Goal: Find specific page/section: Find specific page/section

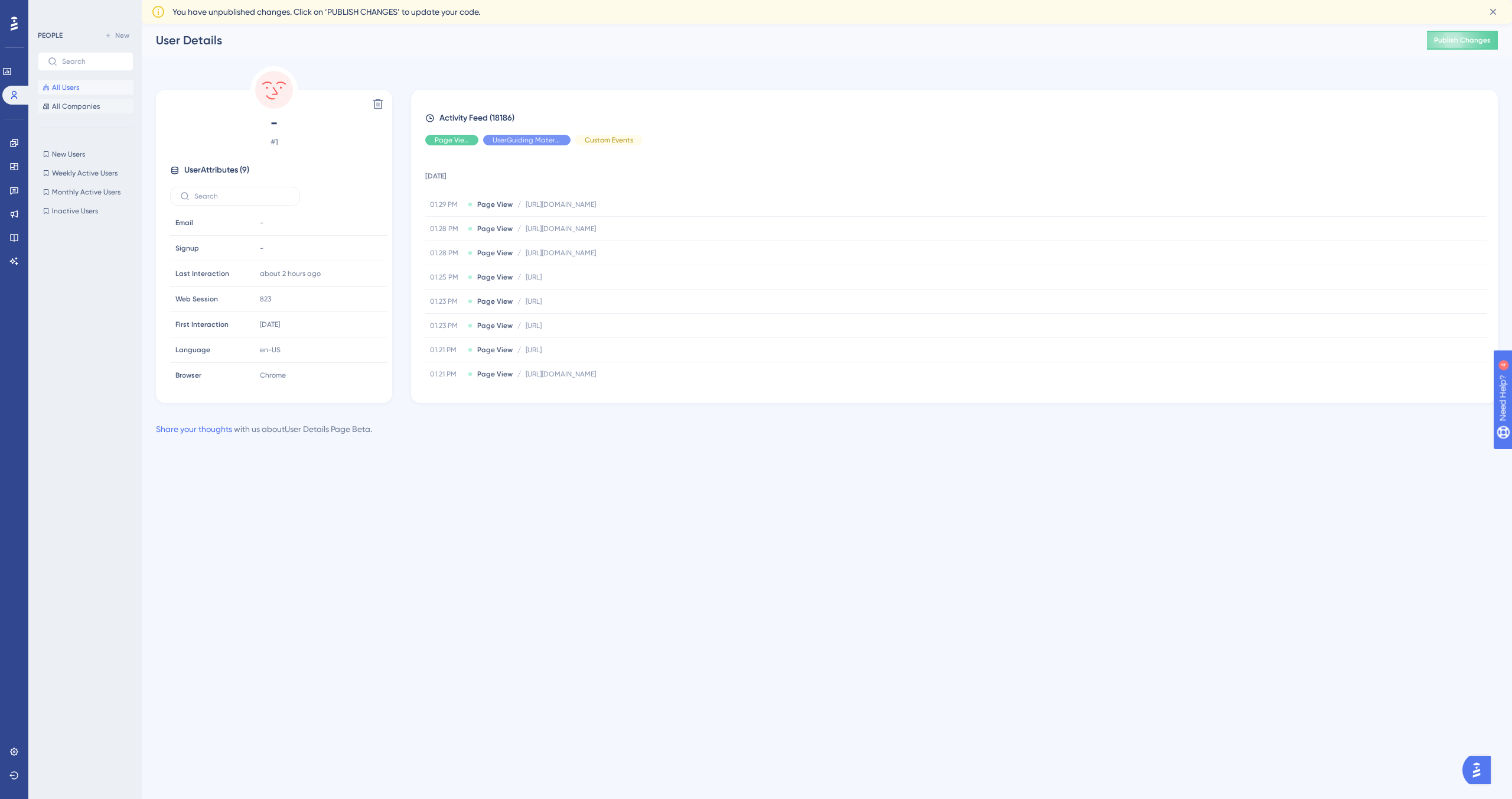
click at [87, 106] on span "All Companies" at bounding box center [76, 106] width 48 height 10
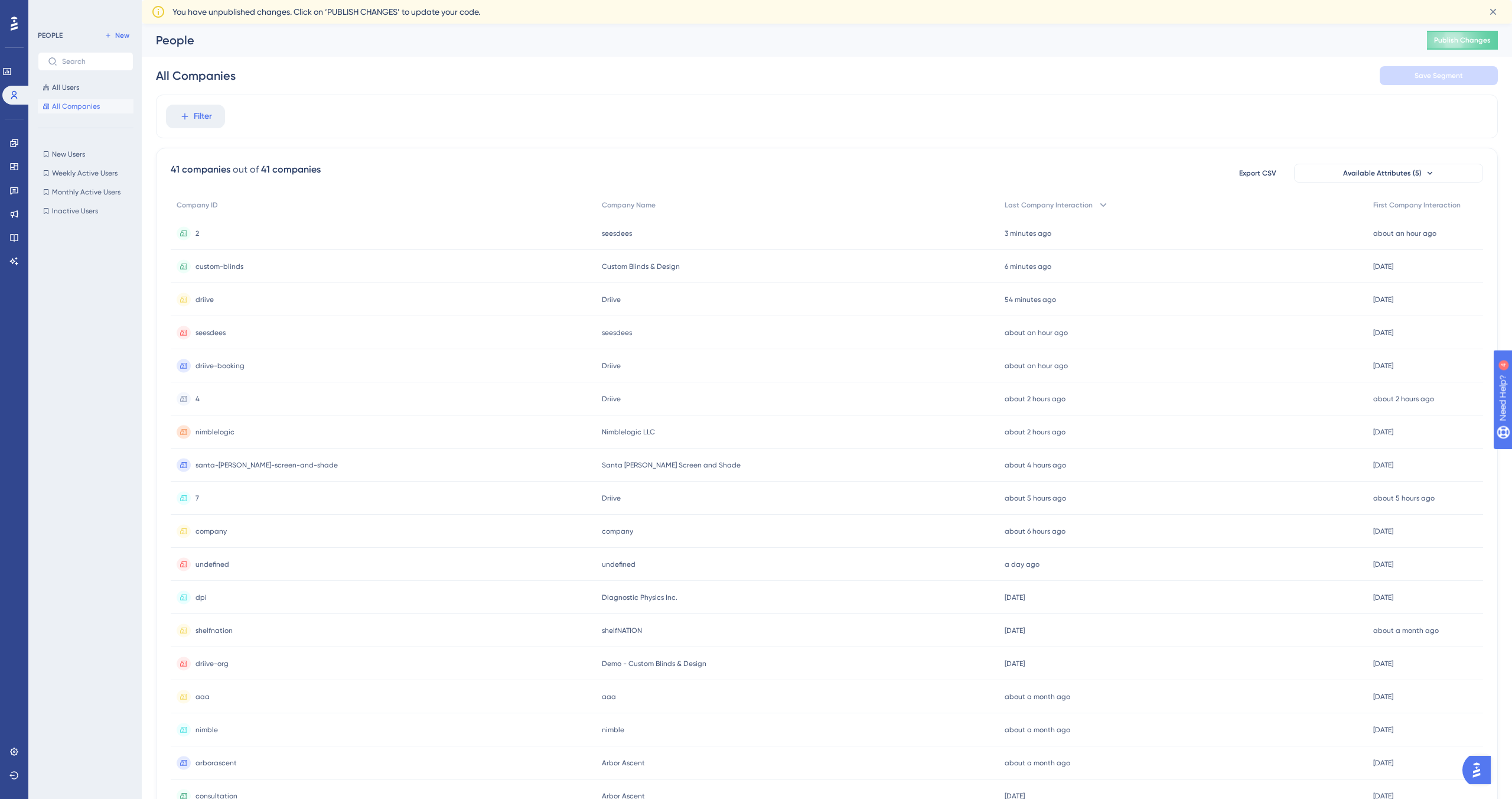
click at [602, 235] on span "seesdees" at bounding box center [616, 233] width 30 height 10
click at [75, 93] on button "All Users" at bounding box center [85, 87] width 96 height 14
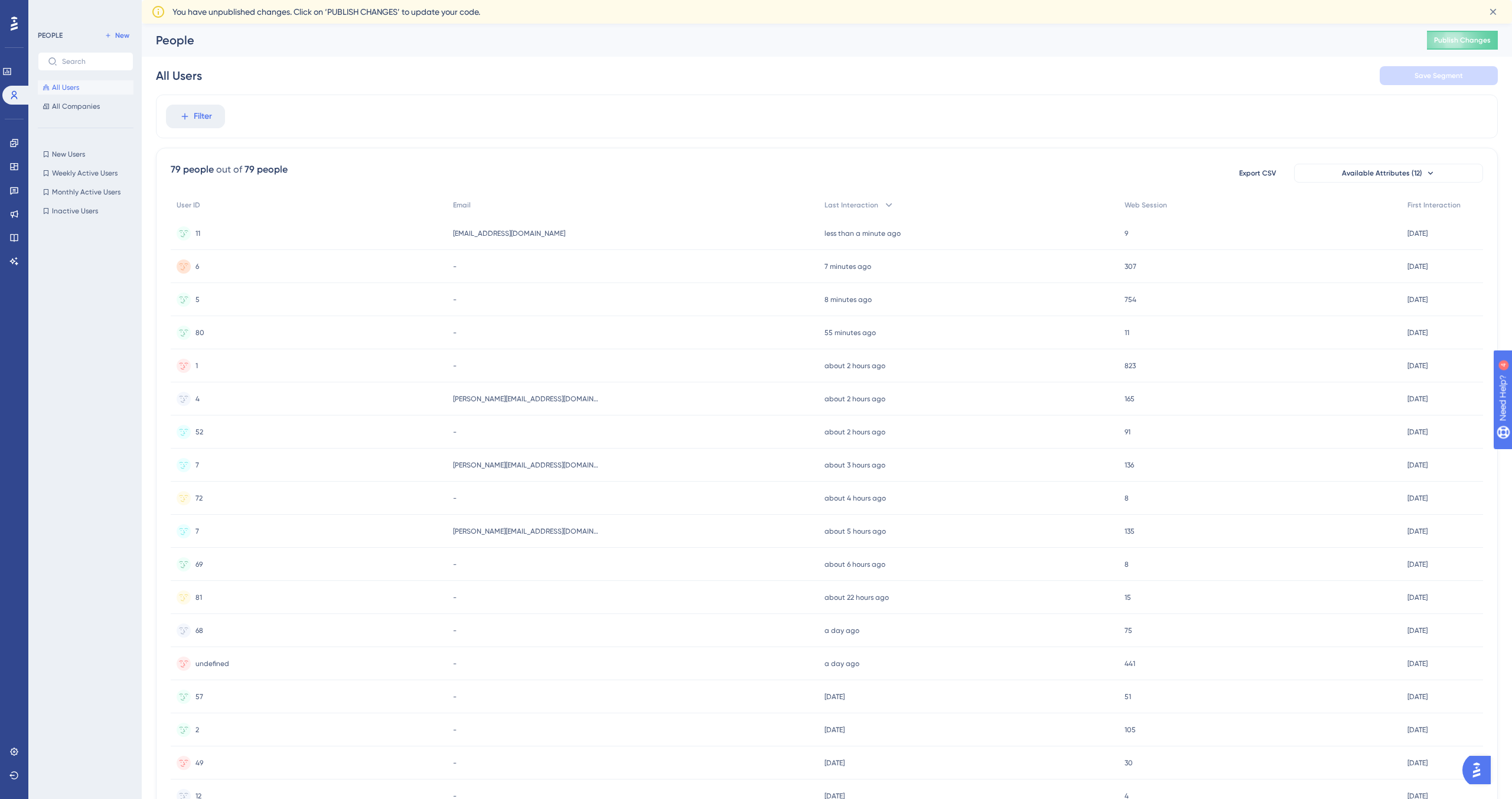
click at [543, 233] on span "[EMAIL_ADDRESS][DOMAIN_NAME]" at bounding box center [509, 233] width 112 height 10
